Goal: Task Accomplishment & Management: Manage account settings

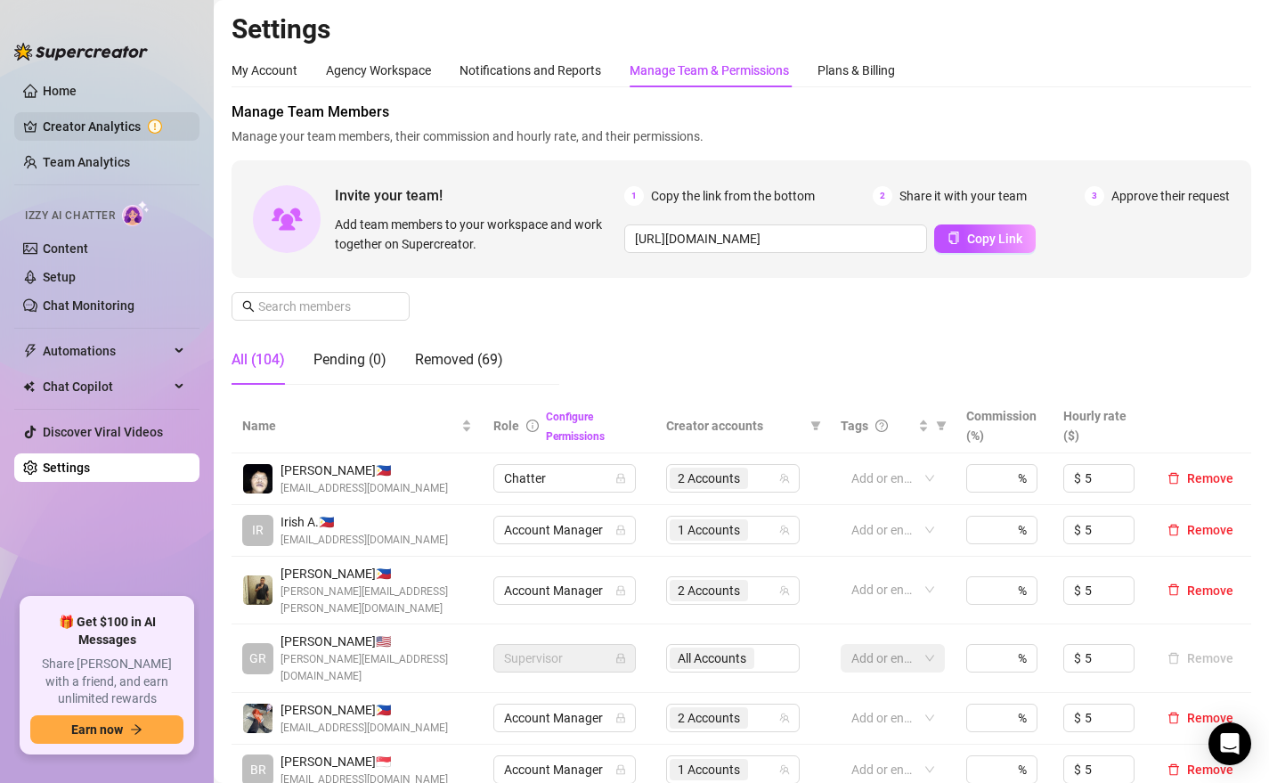
click at [120, 127] on link "Creator Analytics" at bounding box center [114, 126] width 142 height 28
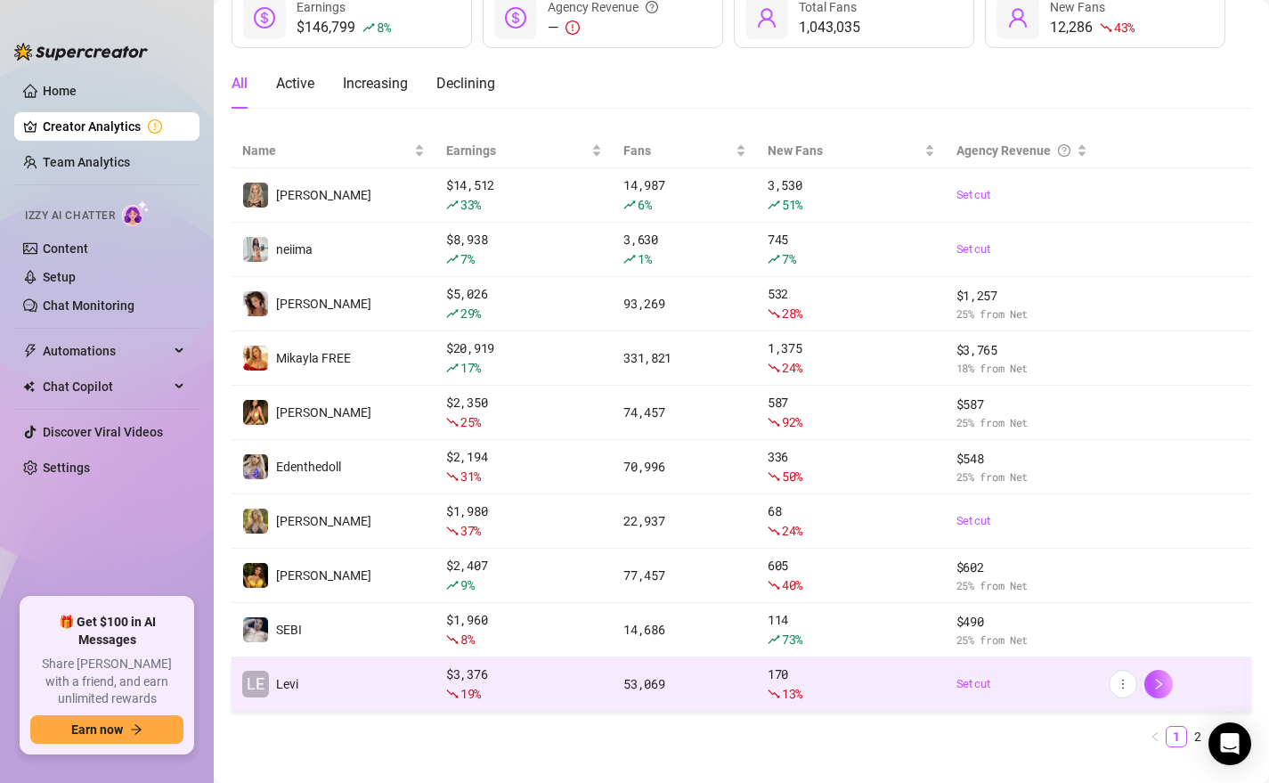
scroll to position [152, 0]
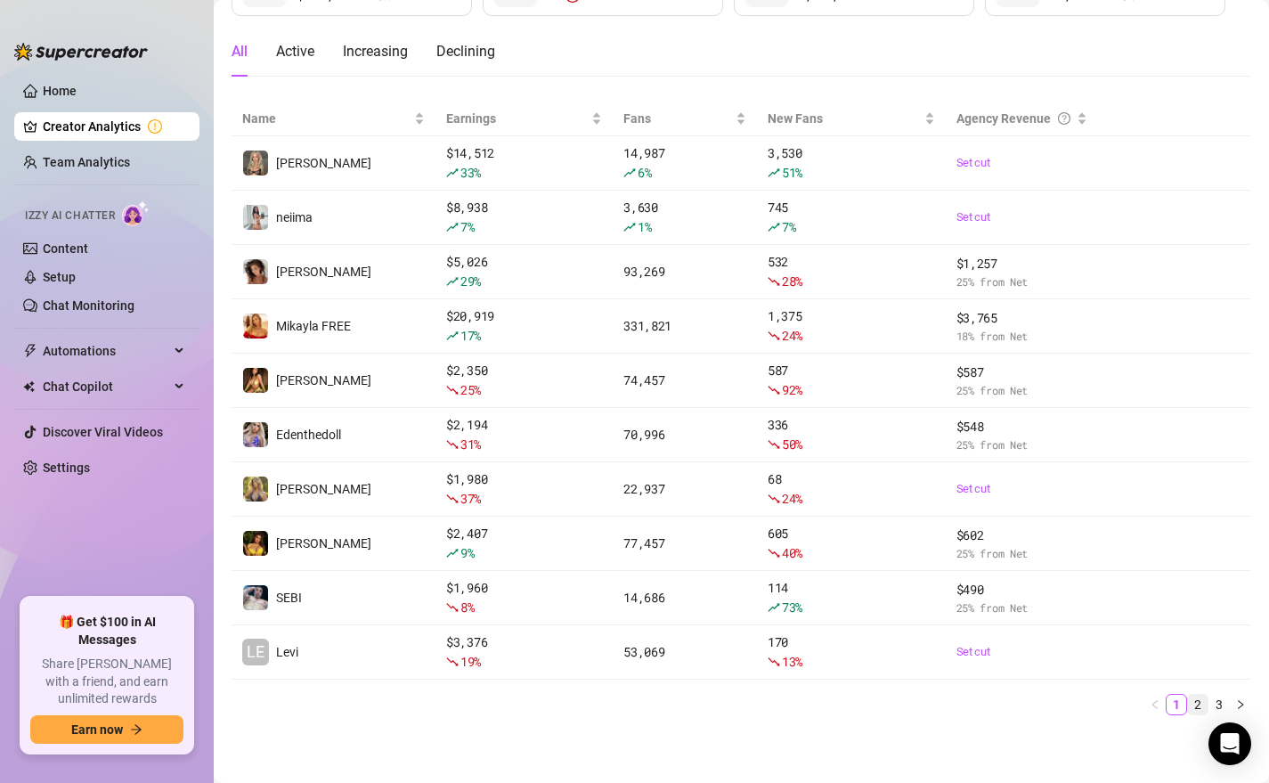
click at [1197, 704] on link "2" at bounding box center [1198, 705] width 20 height 20
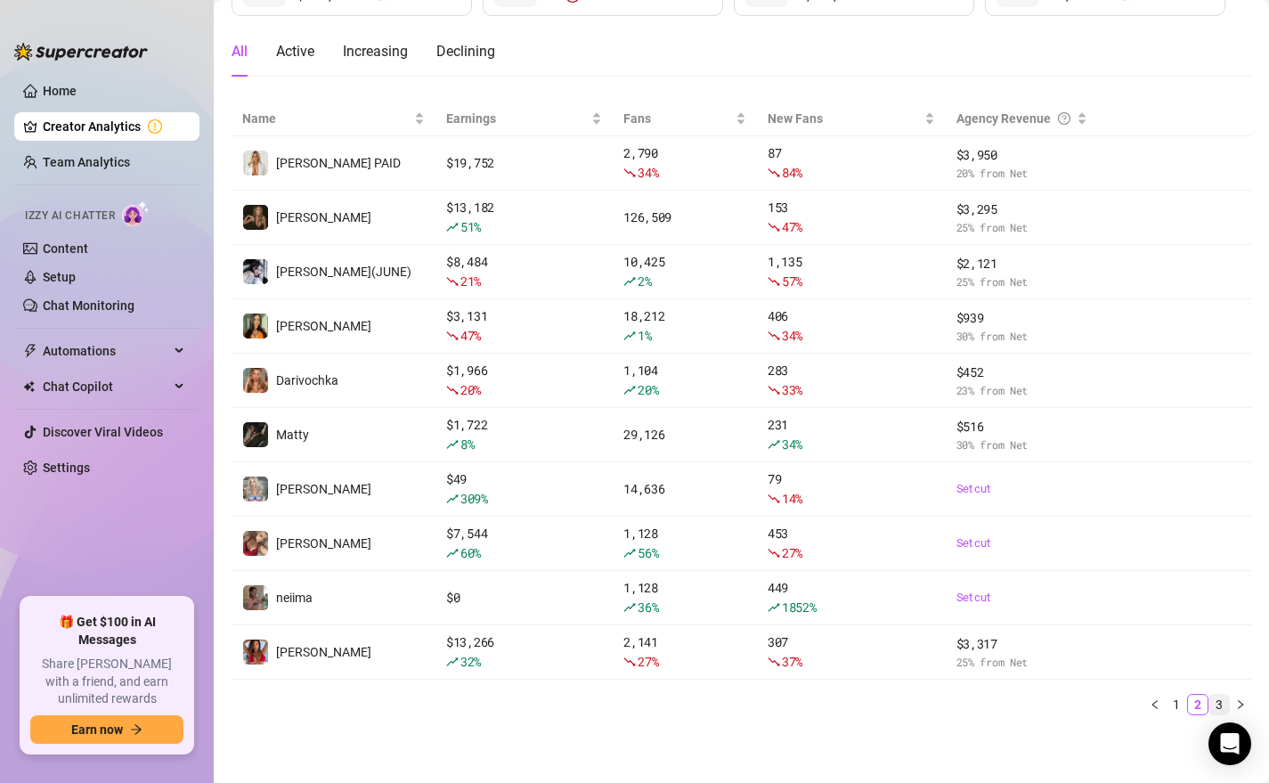
click at [1225, 699] on link "3" at bounding box center [1219, 705] width 20 height 20
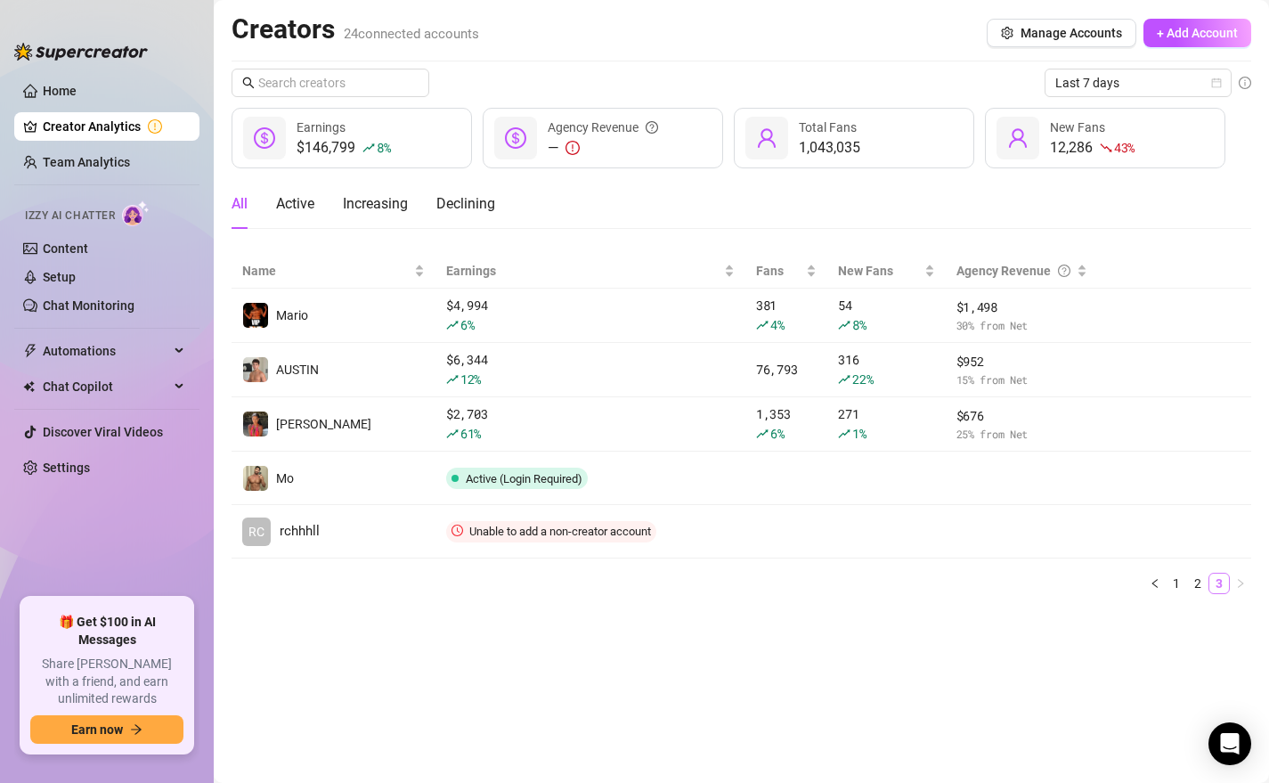
scroll to position [0, 0]
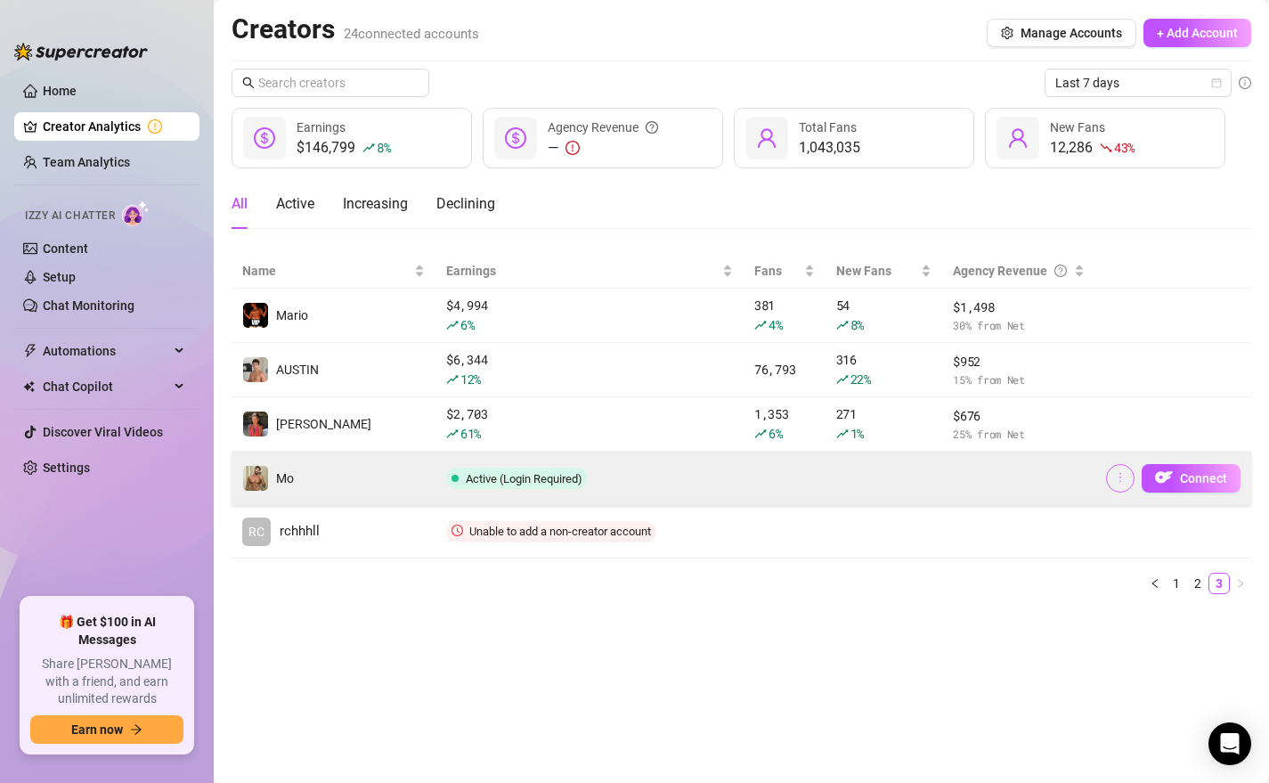
click at [1117, 473] on icon "more" at bounding box center [1120, 477] width 12 height 12
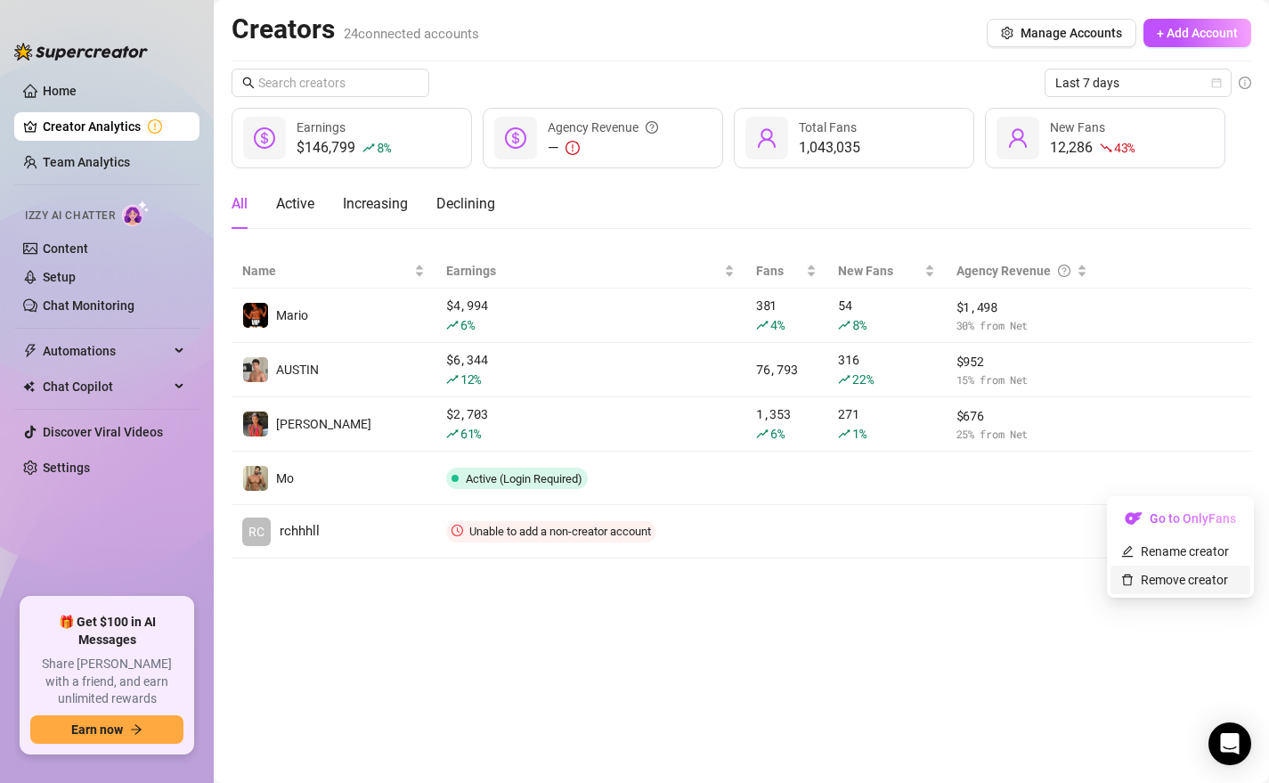
click at [1165, 575] on link "Remove creator" at bounding box center [1174, 580] width 107 height 14
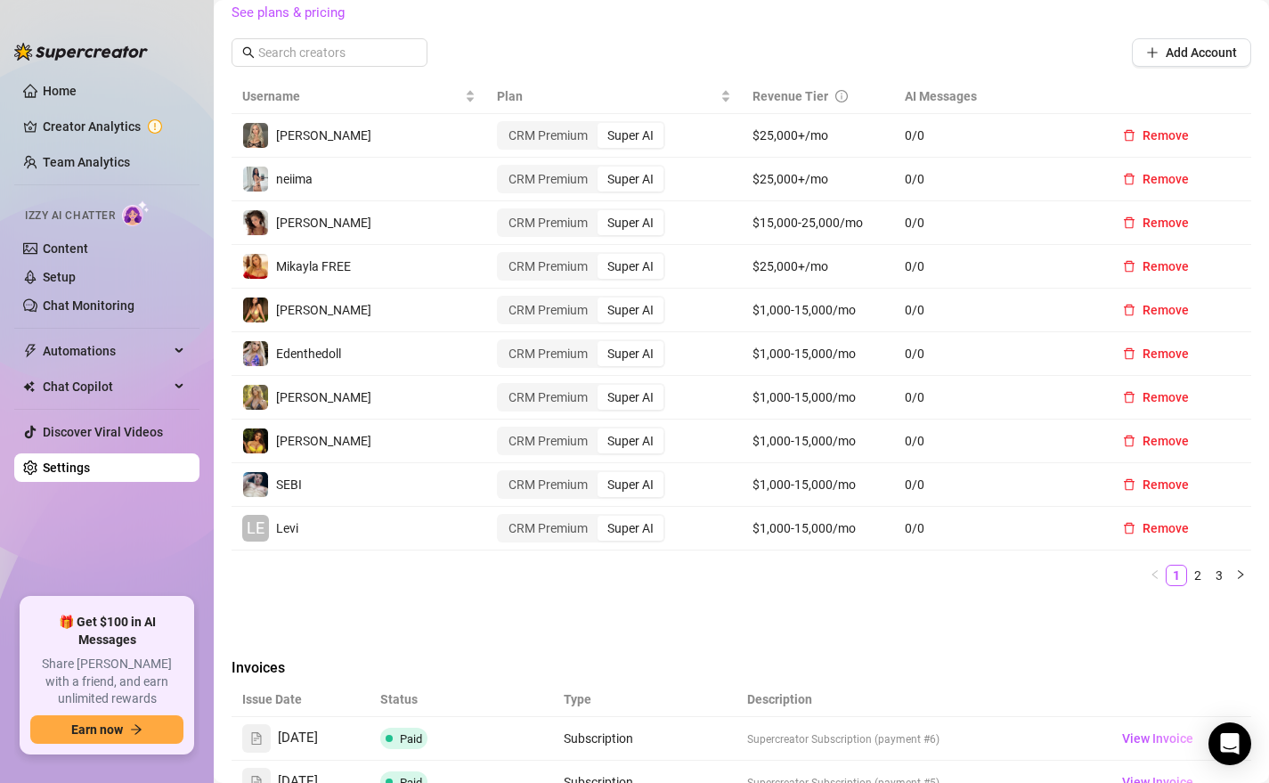
scroll to position [527, 0]
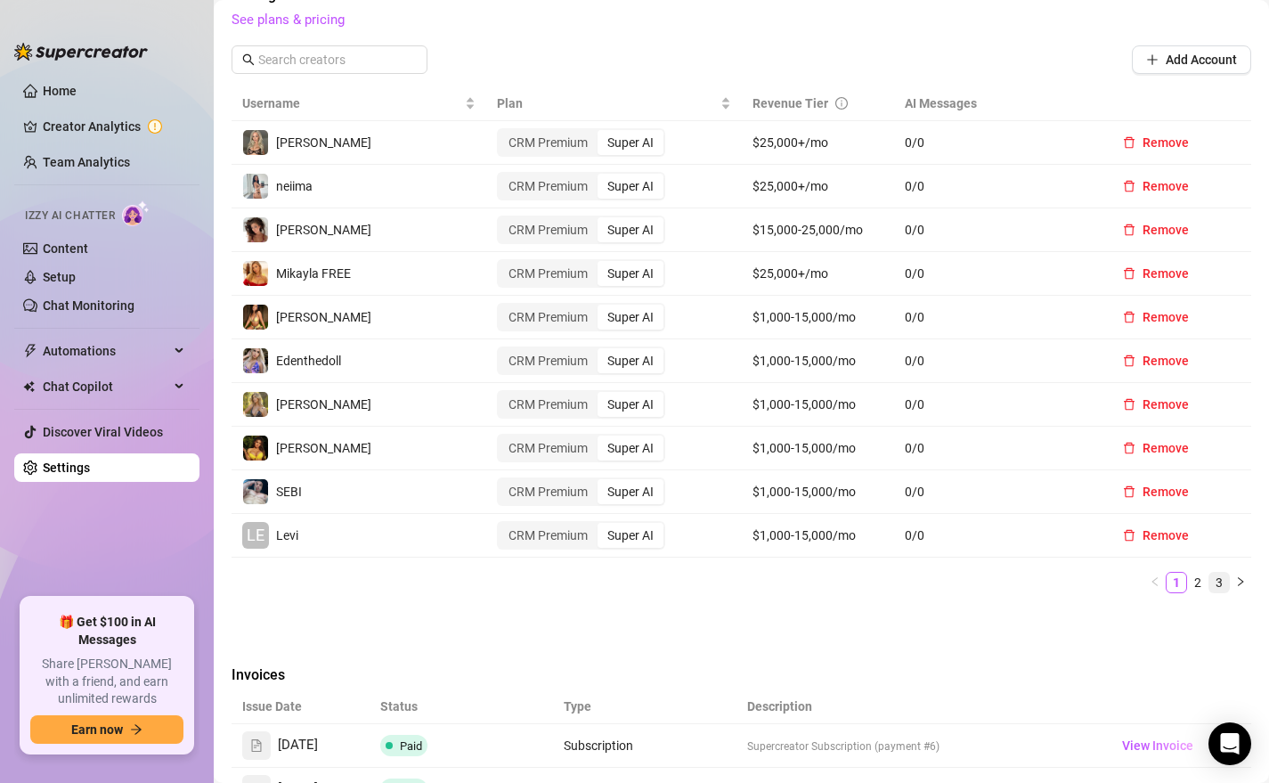
click at [1223, 579] on link "3" at bounding box center [1219, 583] width 20 height 20
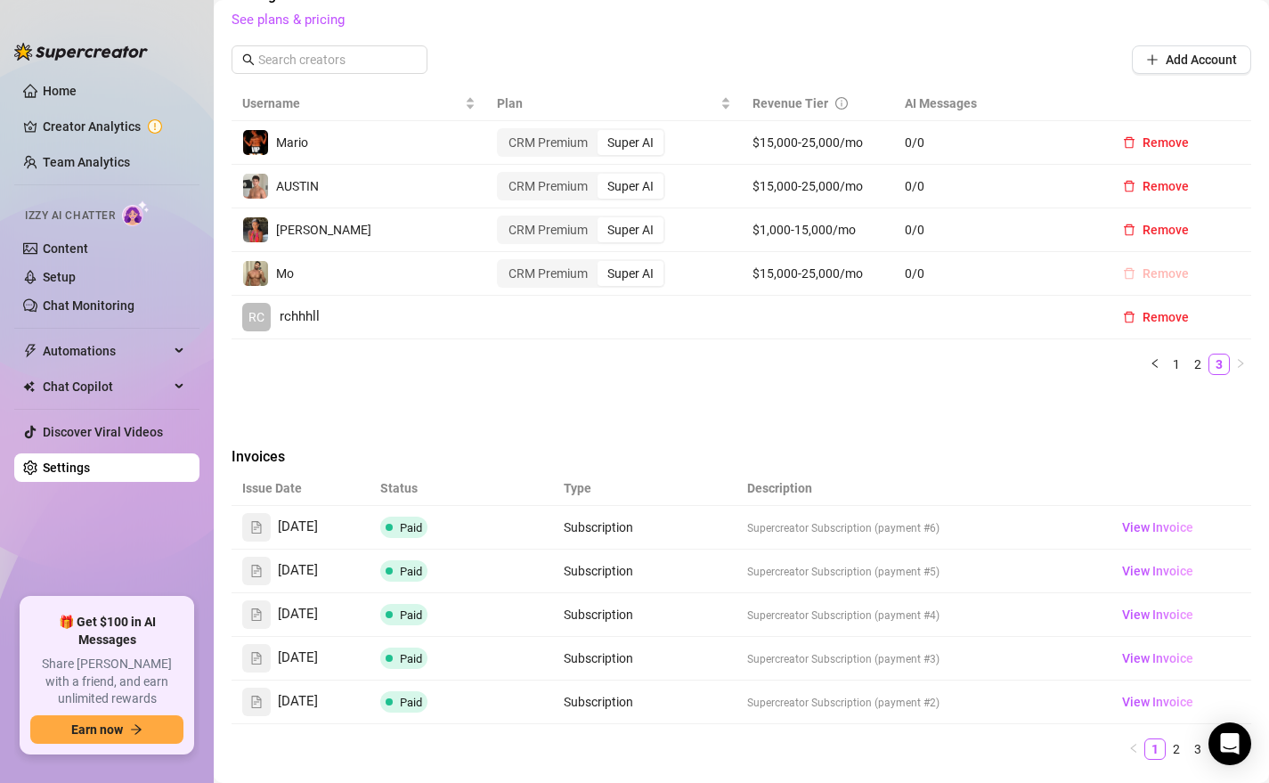
click at [1145, 273] on span "Remove" at bounding box center [1166, 273] width 46 height 14
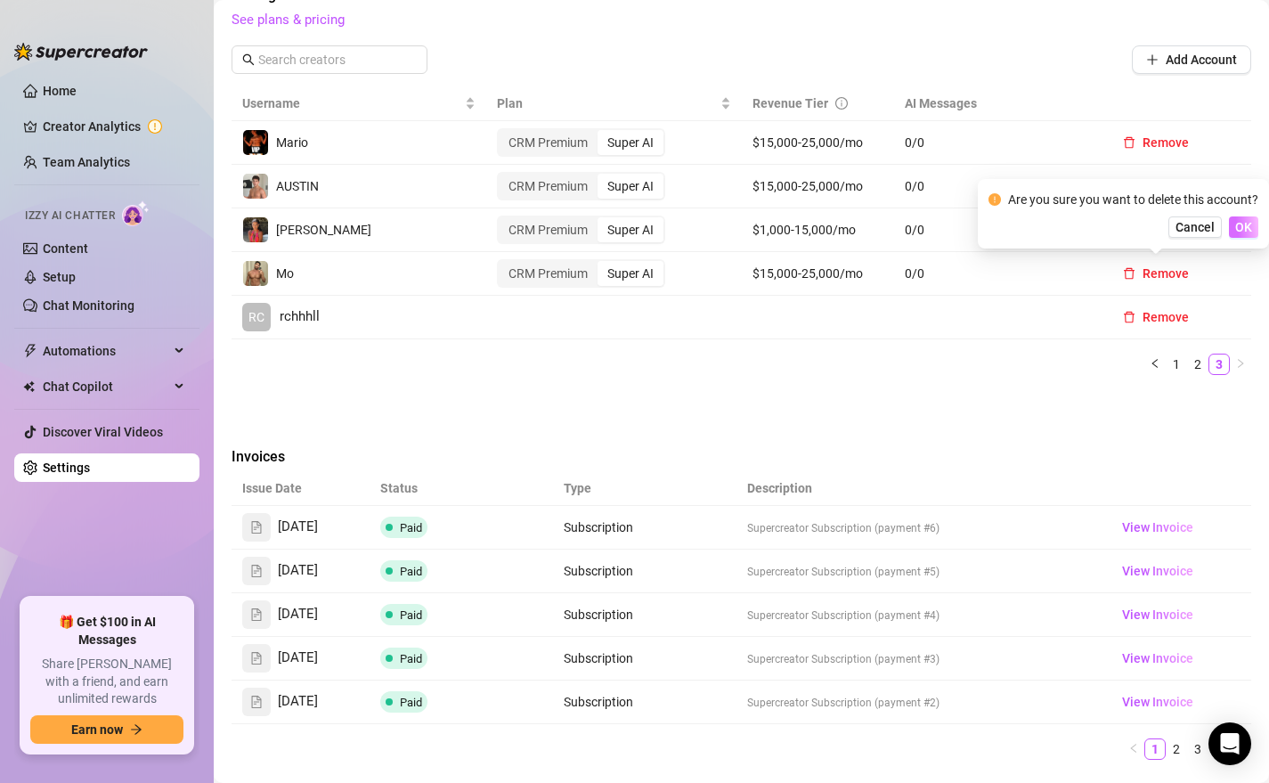
click at [1235, 228] on span "OK" at bounding box center [1243, 227] width 17 height 14
